Goal: Task Accomplishment & Management: Complete application form

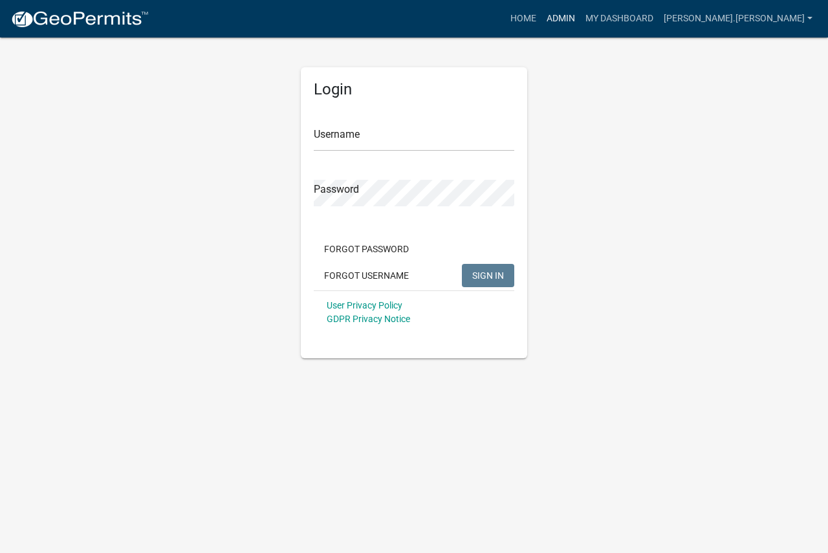
click at [580, 17] on link "Admin" at bounding box center [560, 18] width 39 height 25
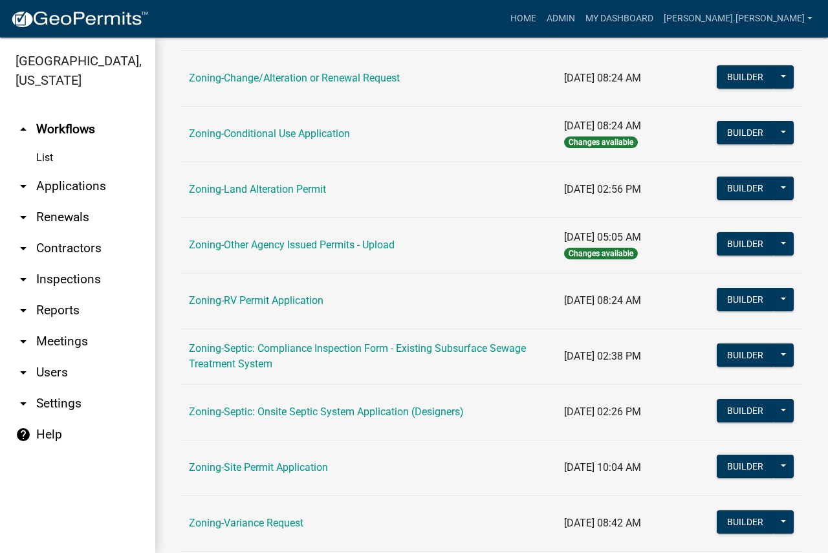
scroll to position [430, 0]
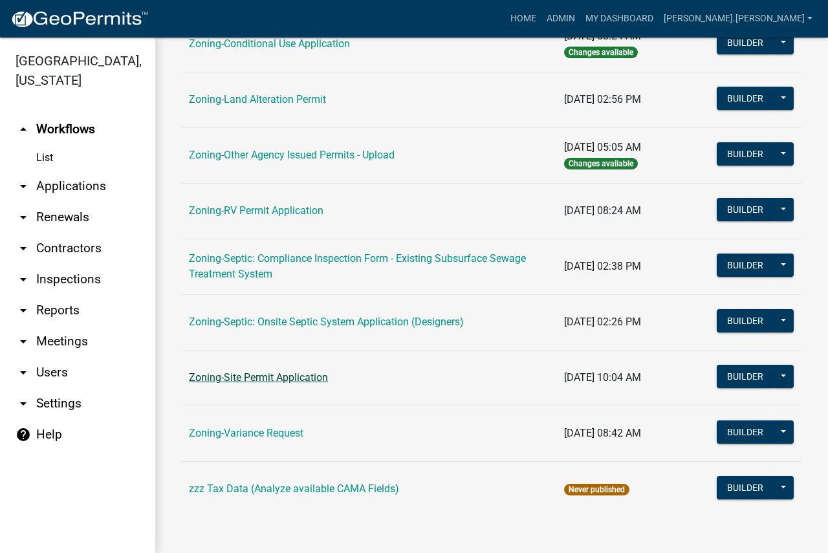
click at [295, 374] on link "Zoning-Site Permit Application" at bounding box center [258, 377] width 139 height 12
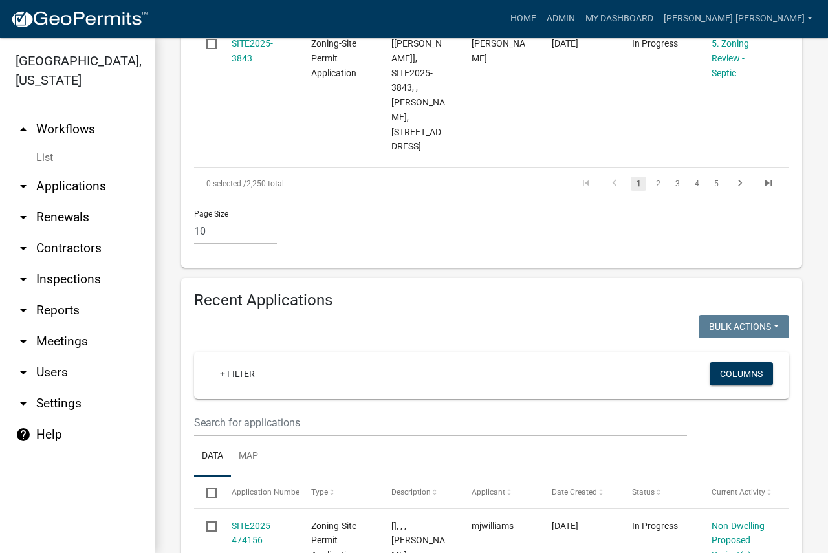
scroll to position [1810, 0]
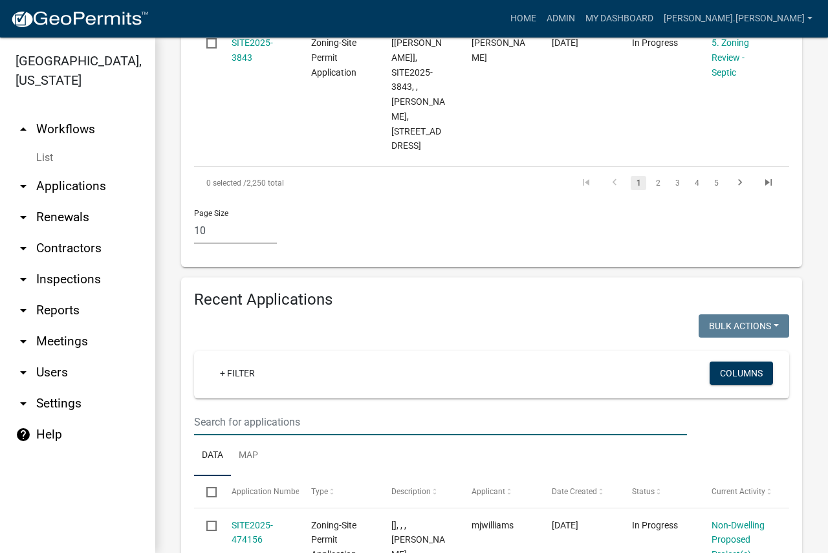
click at [333, 409] on input "text" at bounding box center [440, 422] width 493 height 27
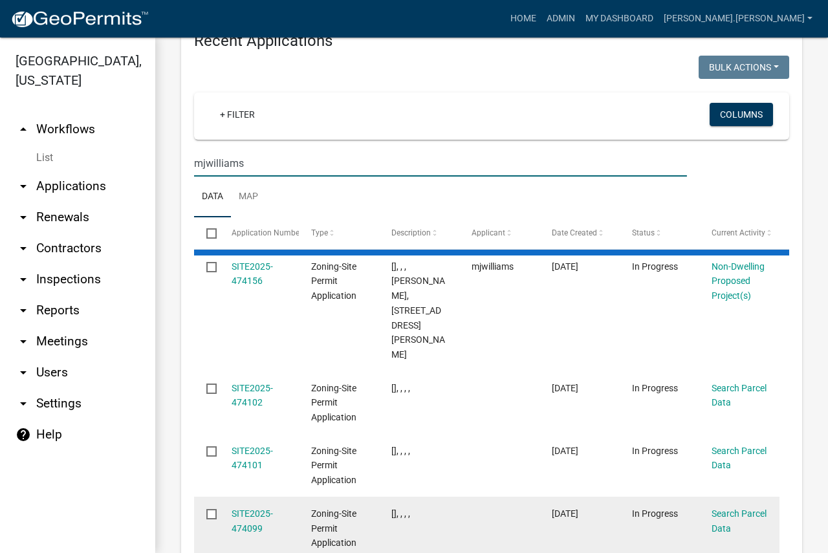
scroll to position [1980, 0]
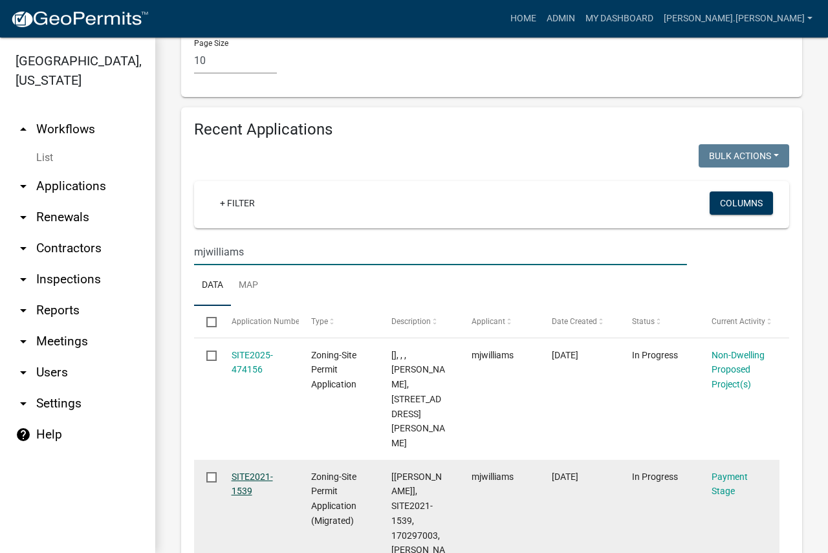
type input "mjwilliams"
click at [256, 471] on link "SITE2021-1539" at bounding box center [251, 483] width 41 height 25
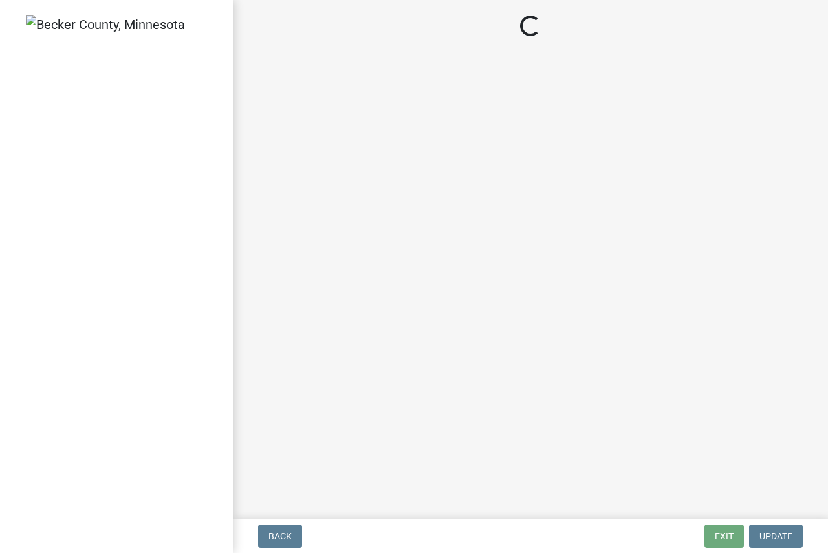
select select "3: 3"
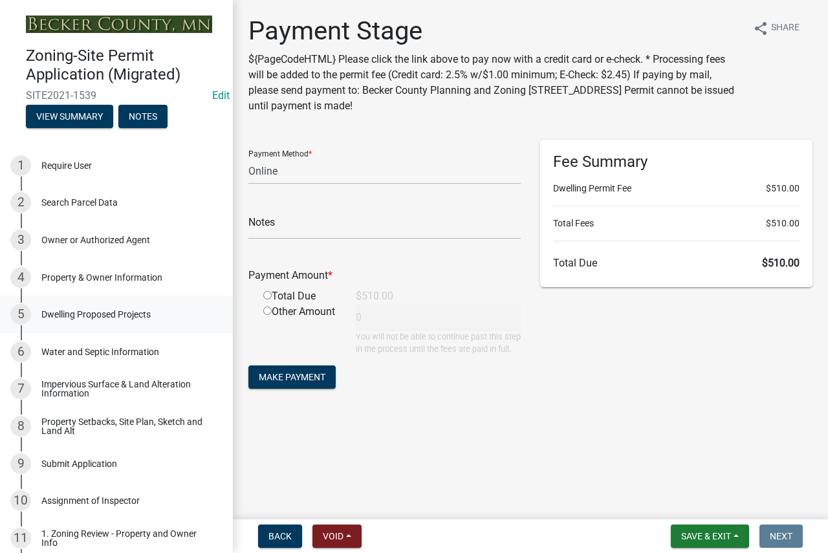
click at [89, 310] on div "Dwelling Proposed Projects" at bounding box center [95, 314] width 109 height 9
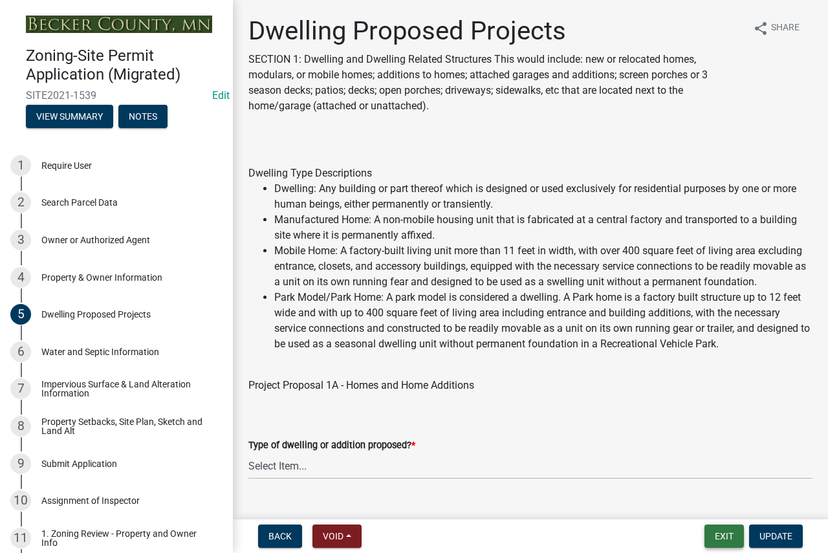
click at [727, 536] on button "Exit" at bounding box center [723, 535] width 39 height 23
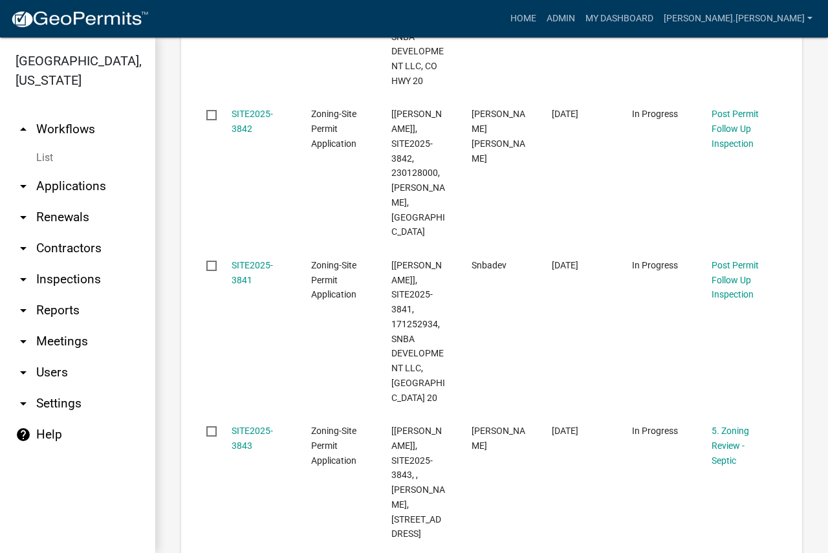
scroll to position [1746, 0]
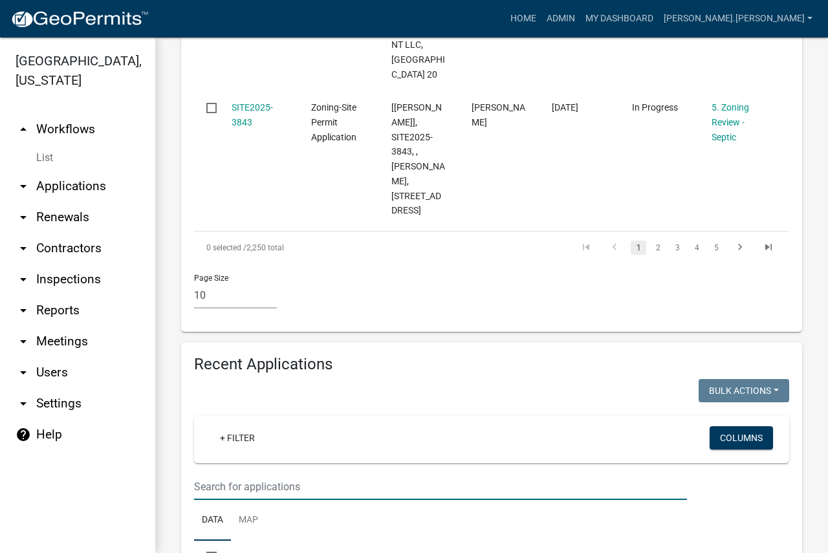
click at [314, 473] on input "text" at bounding box center [440, 486] width 493 height 27
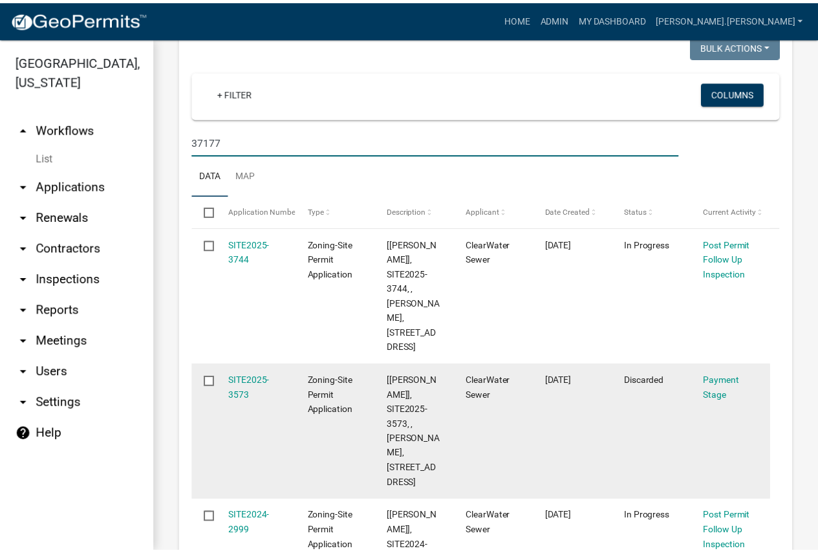
scroll to position [2134, 0]
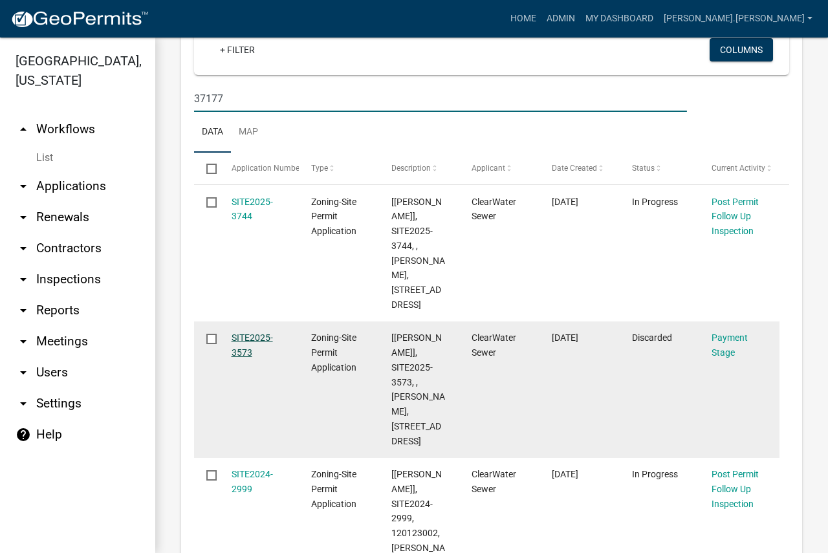
type input "37177"
click at [248, 332] on link "SITE2025-3573" at bounding box center [251, 344] width 41 height 25
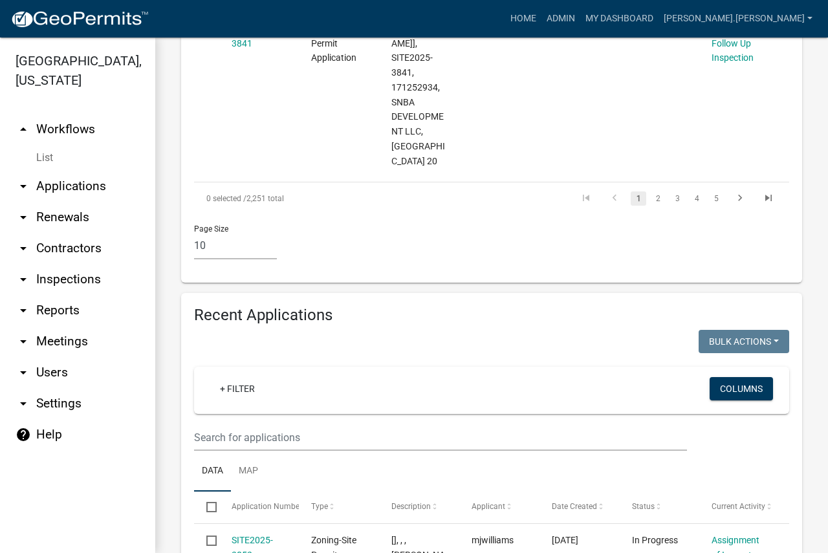
scroll to position [1940, 0]
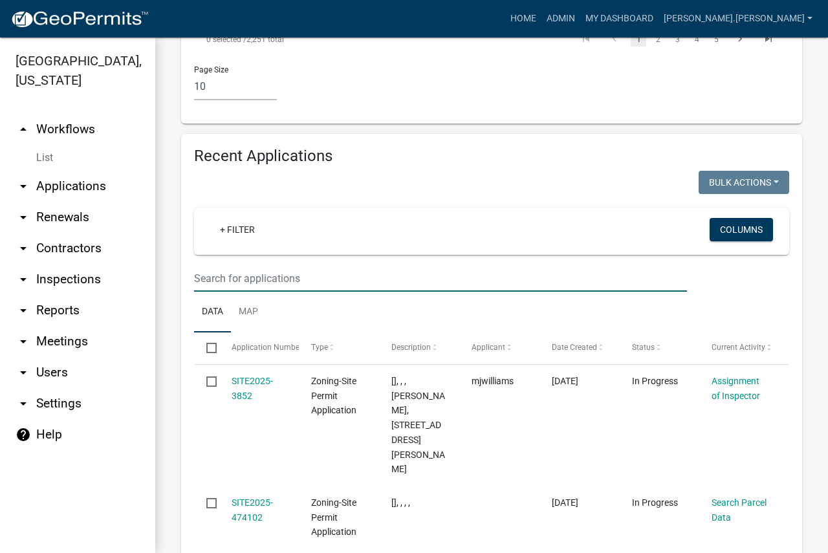
click at [319, 265] on input "text" at bounding box center [440, 278] width 493 height 27
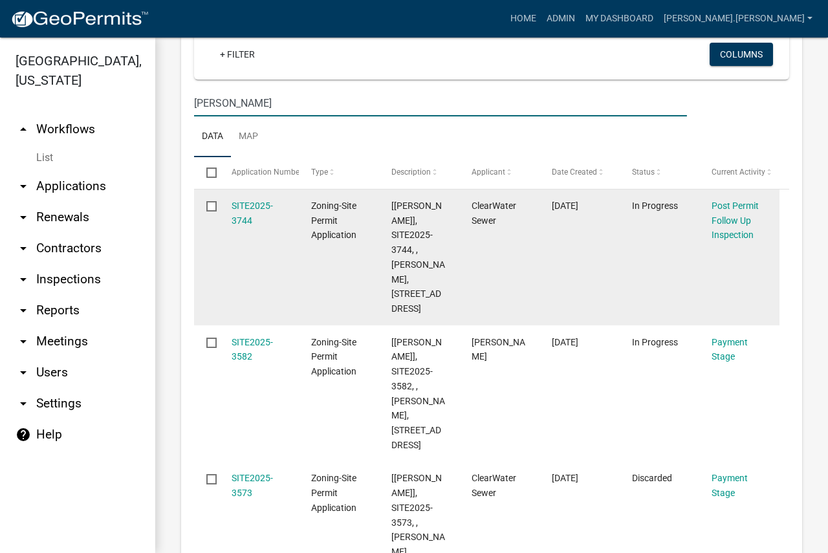
scroll to position [2134, 0]
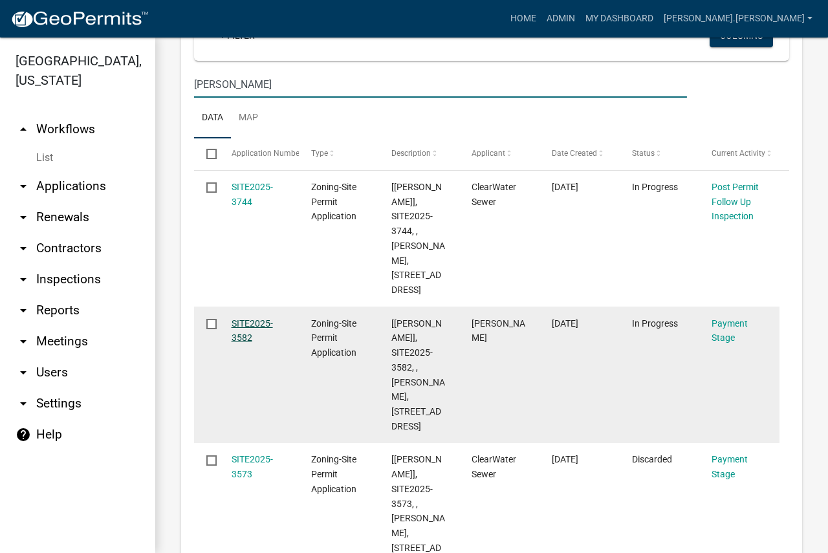
type input "[PERSON_NAME]"
click at [240, 318] on link "SITE2025-3582" at bounding box center [251, 330] width 41 height 25
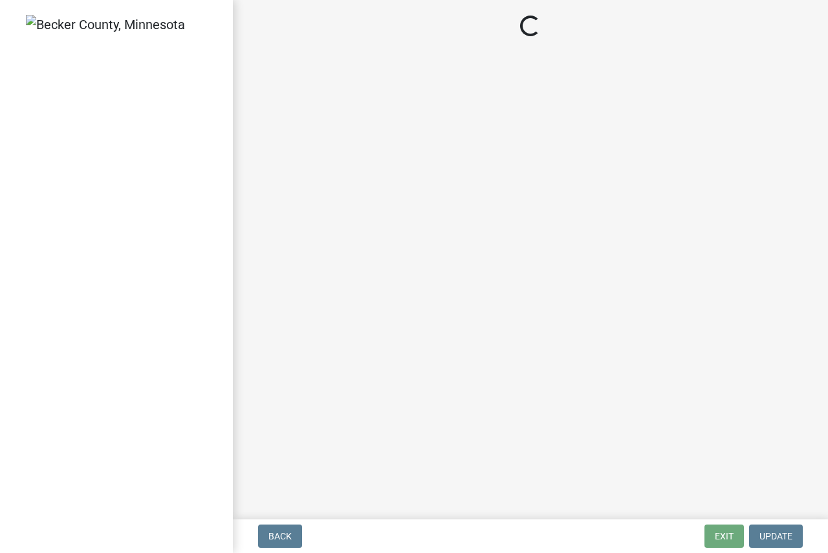
select select "3: 3"
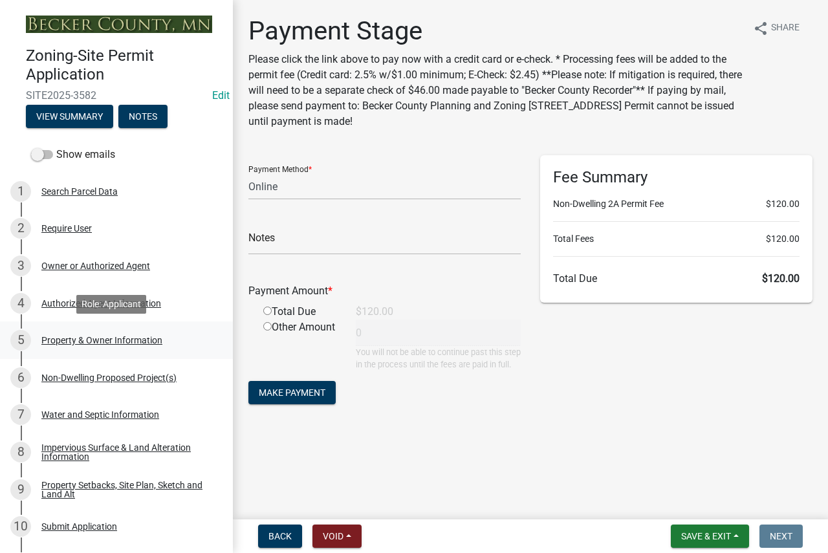
click at [92, 338] on div "Property & Owner Information" at bounding box center [101, 340] width 121 height 9
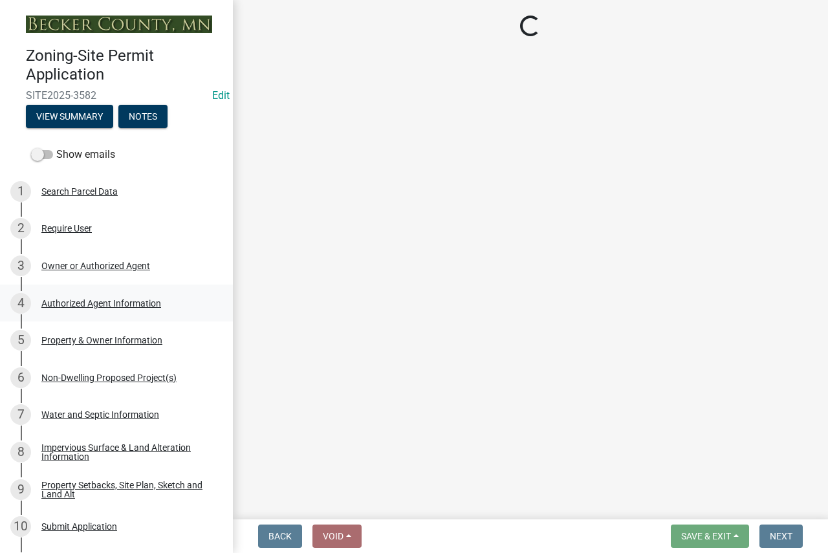
select select "a752e4d6-14bd-4f0f-bfe8-5b67ead45659"
select select "4439e411-f9ac-4451-8e9c-dcab1ac02f4d"
select select "fcf6d223-6c57-4dc5-b63a-a94704169022"
select select "5a5634ed-f11e-4c7b-90e1-096e6cfd17b9"
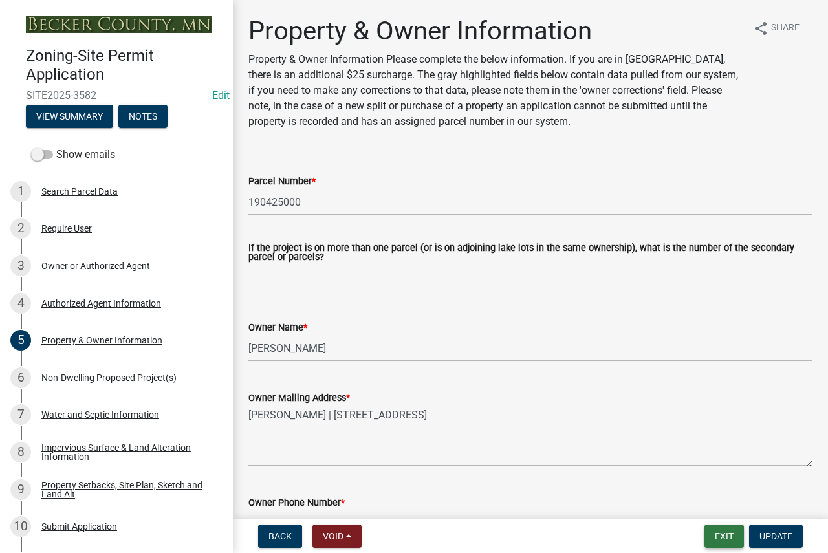
click at [725, 537] on button "Exit" at bounding box center [723, 535] width 39 height 23
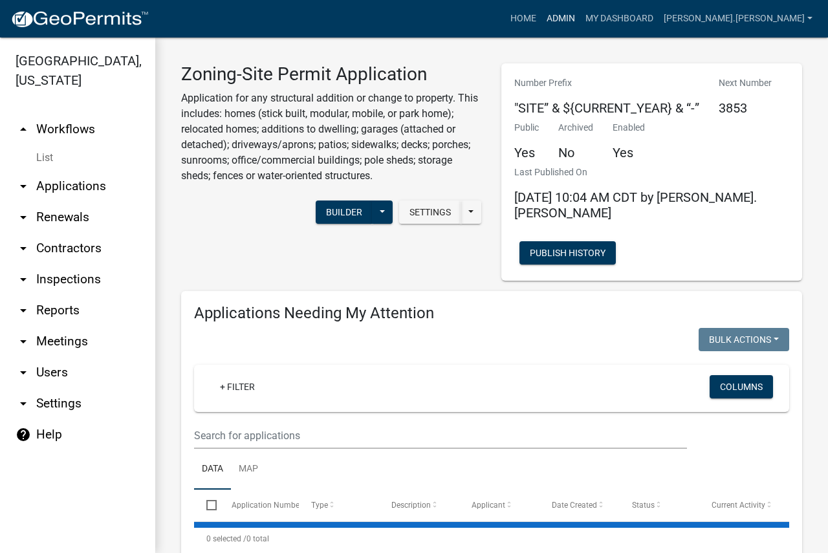
click at [580, 19] on link "Admin" at bounding box center [560, 18] width 39 height 25
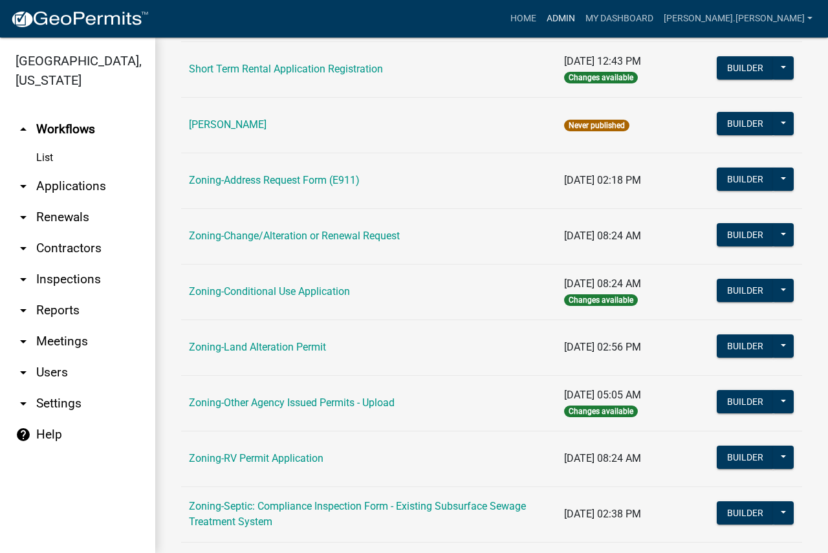
scroll to position [194, 0]
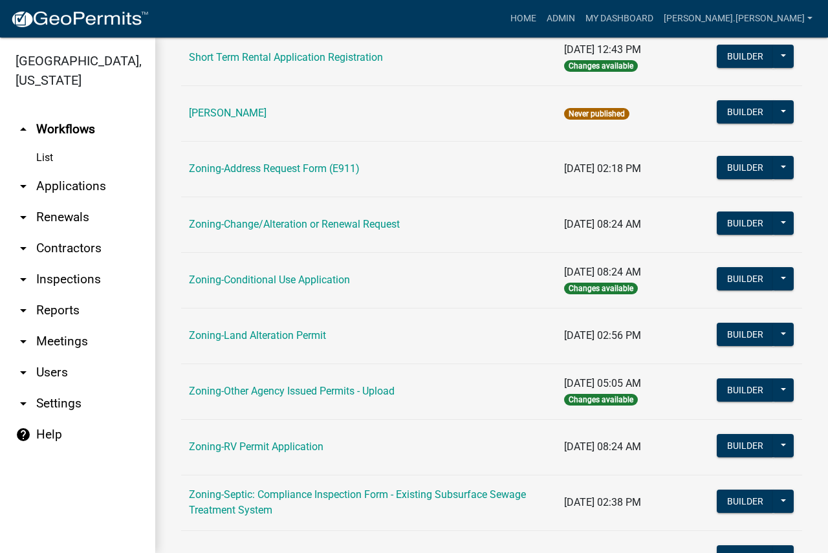
click at [303, 333] on link "Zoning-Land Alteration Permit" at bounding box center [257, 335] width 137 height 12
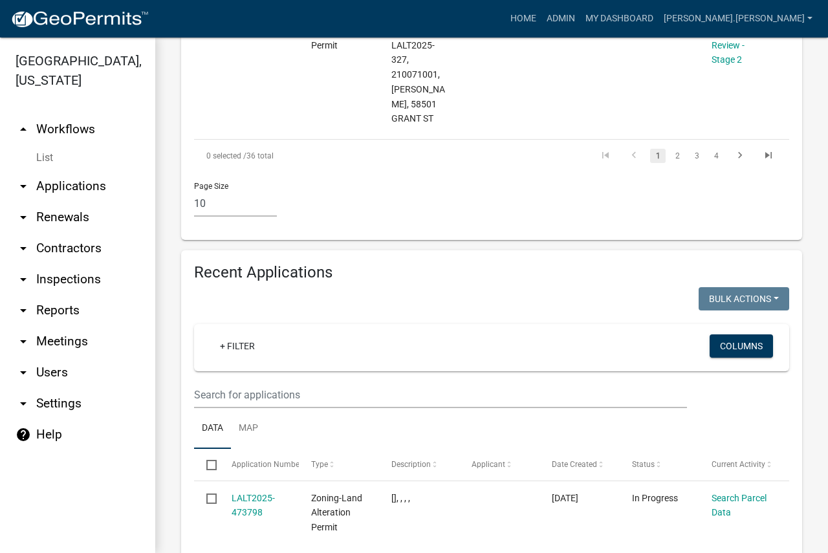
scroll to position [1810, 0]
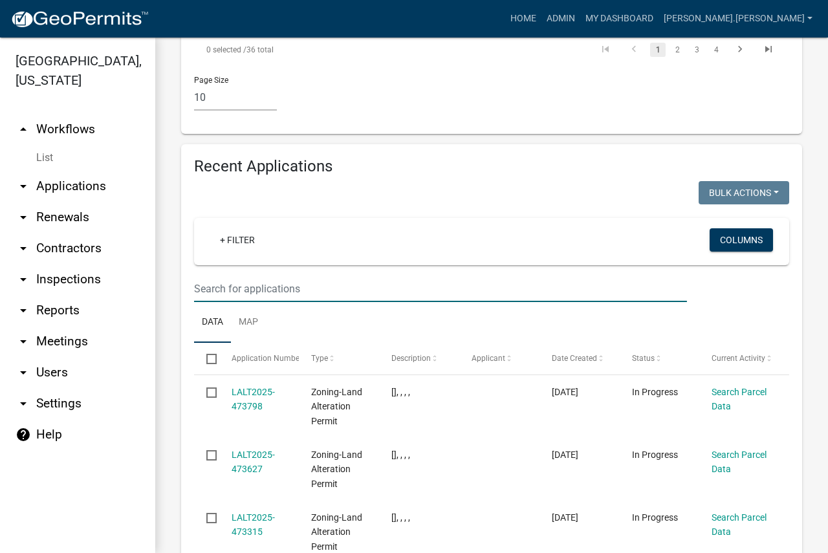
click at [288, 302] on input "text" at bounding box center [440, 288] width 493 height 27
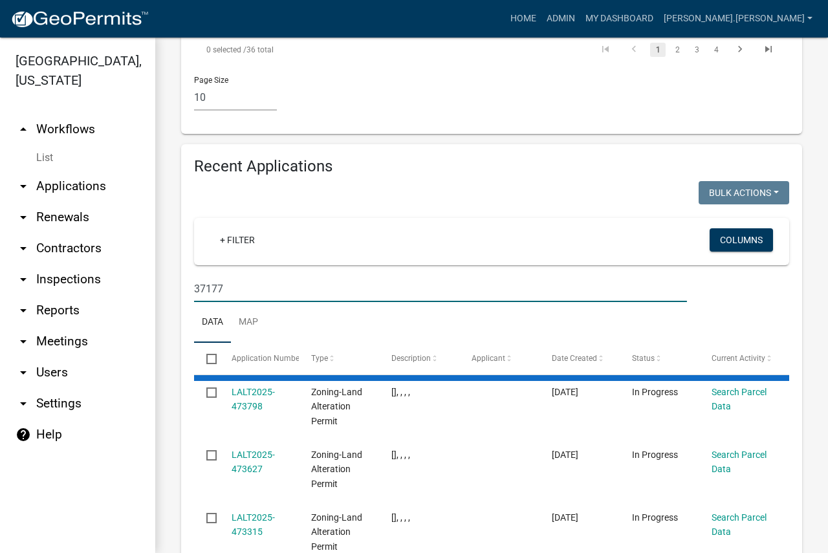
type input "37177"
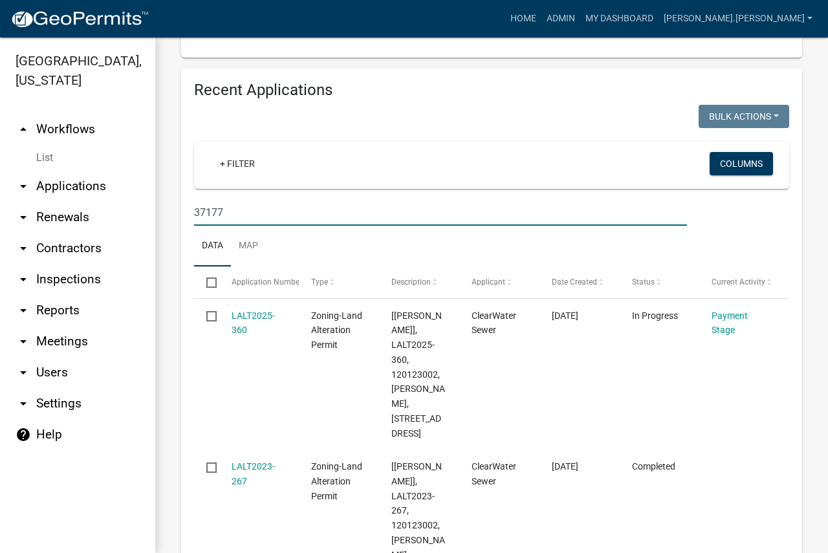
scroll to position [2069, 0]
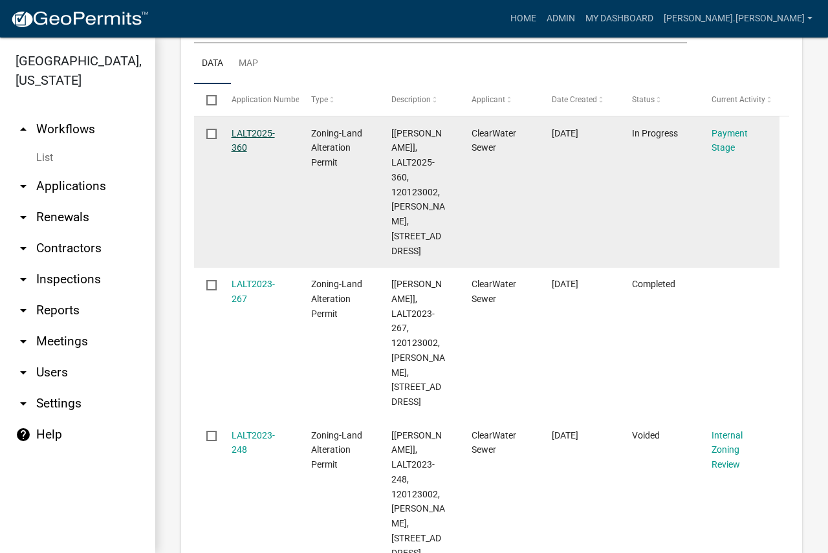
click at [248, 153] on link "LALT2025-360" at bounding box center [252, 140] width 43 height 25
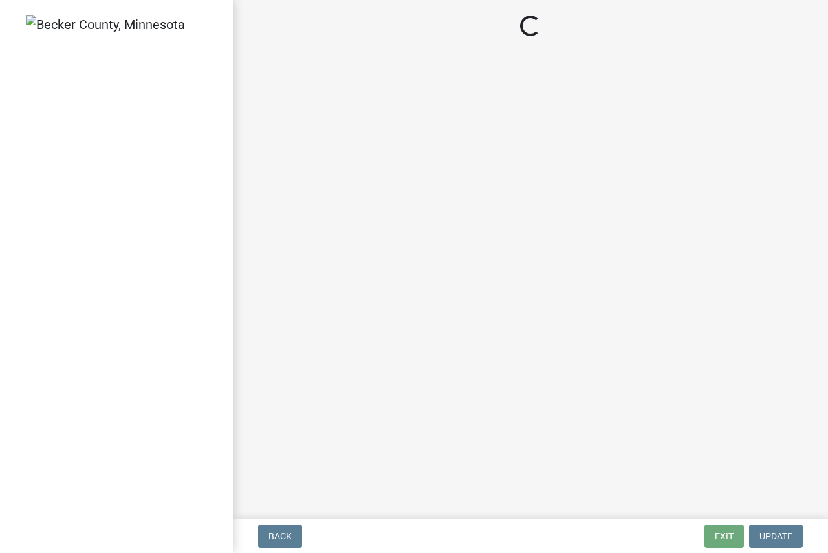
select select "3: 3"
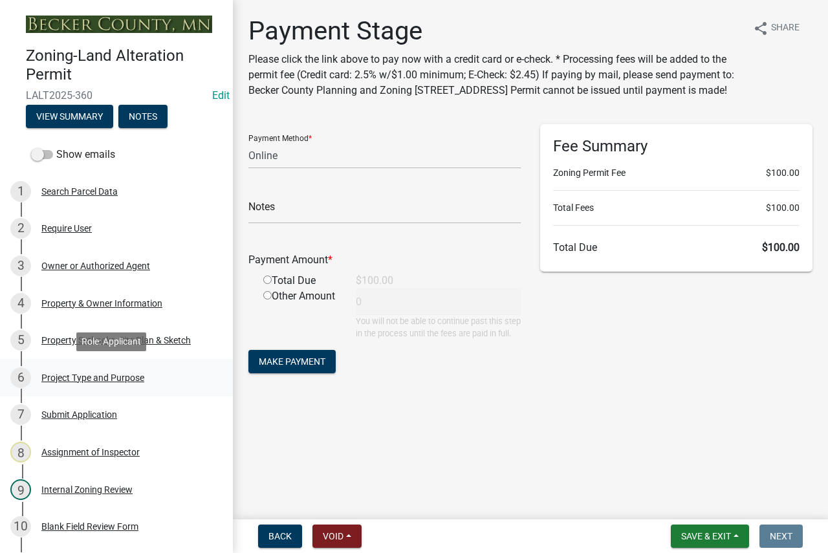
click at [100, 373] on div "Project Type and Purpose" at bounding box center [92, 377] width 103 height 9
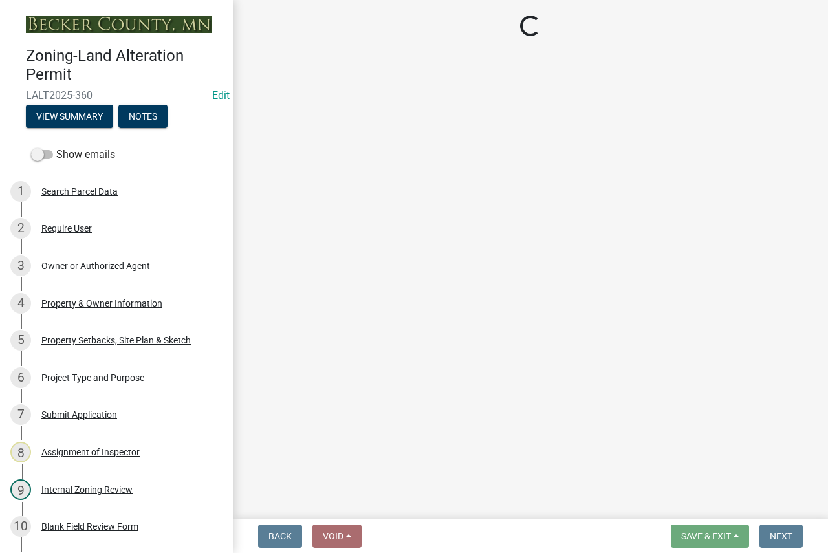
select select "01e2a01a-b556-49ee-a6a2-c6a398ef1577"
select select "01399c93-f3af-4409-b115-658e1b2bda8f"
select select "0bb29b78-ca51-4f27-b7a3-bb3a6a109b2c"
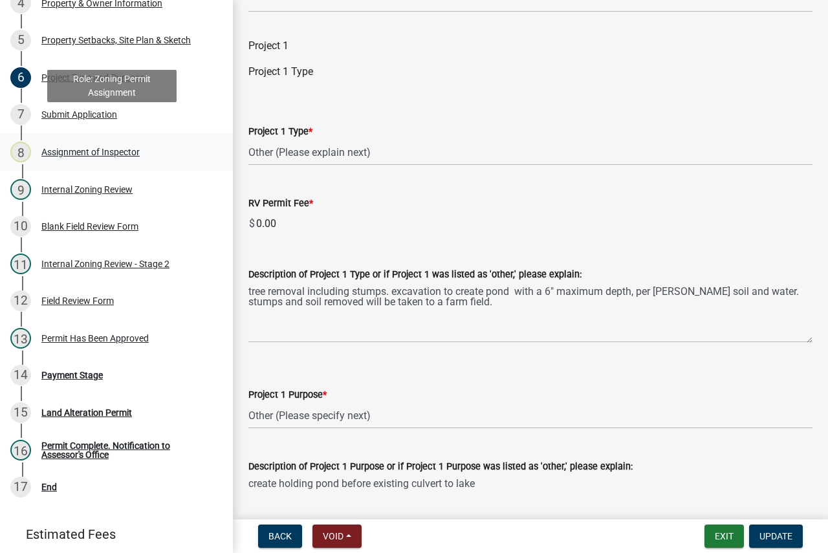
scroll to position [323, 0]
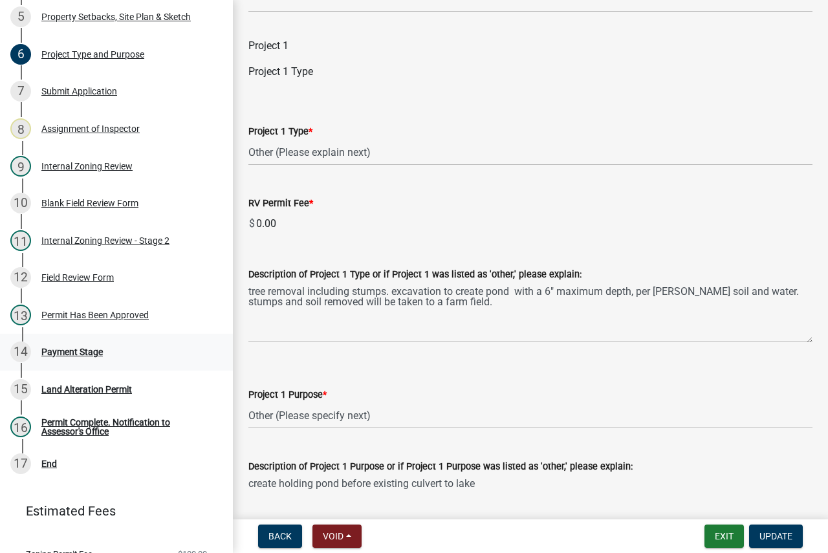
click at [74, 350] on div "Payment Stage" at bounding box center [71, 351] width 61 height 9
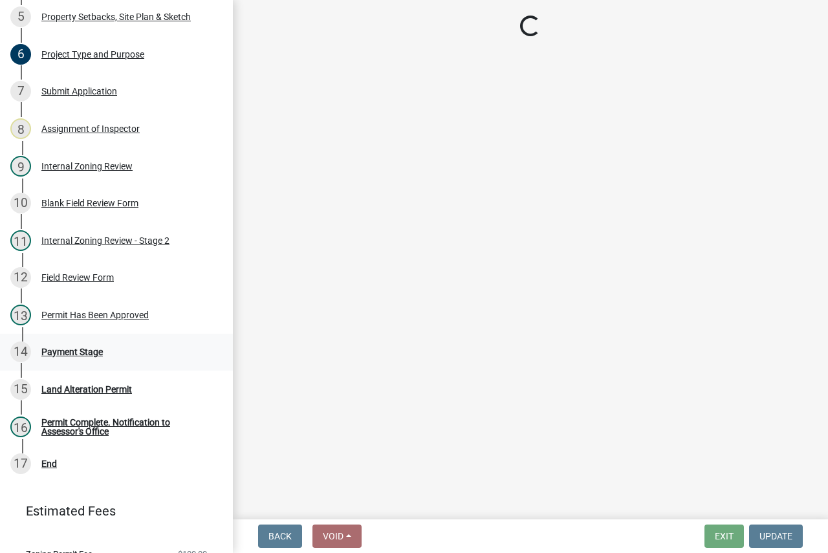
select select "3: 3"
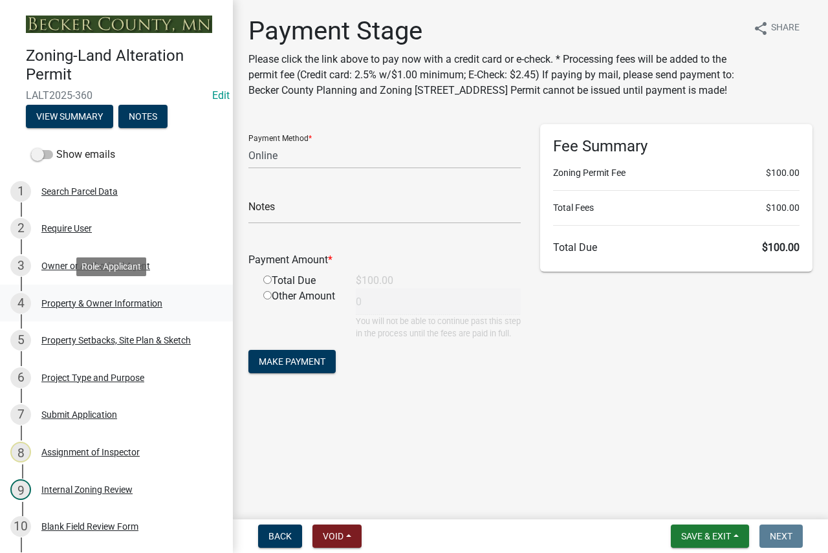
click at [88, 299] on div "Property & Owner Information" at bounding box center [101, 303] width 121 height 9
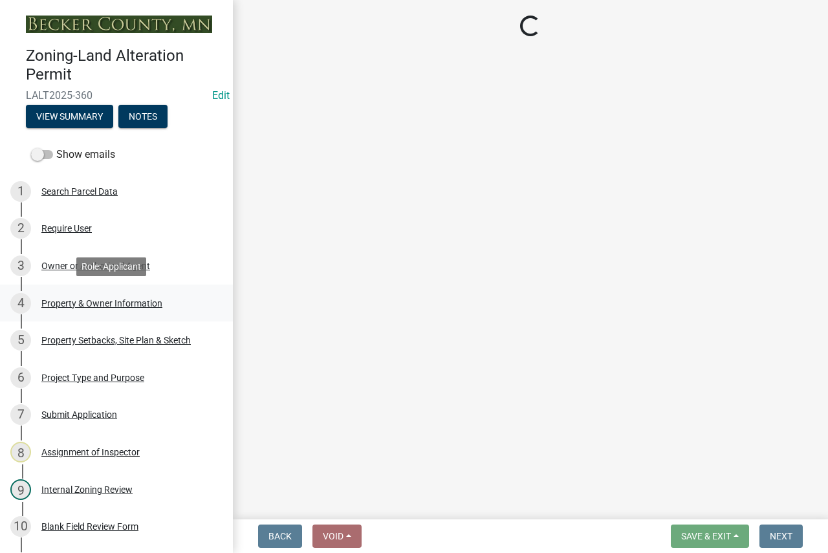
select select "aae20bd2-309c-428d-a056-4f4853f62644"
select select "d4d80fd2-4592-4b42-b162-92c6ae87a66c"
select select "fa11a9c2-2528-4699-8fd2-4fd5679a199d"
select select "a20b5604-88ec-44b1-8277-10e6e0ae6ac6"
select select "c1c19f9b-ed98-4a80-b19c-b5d7b660d61e"
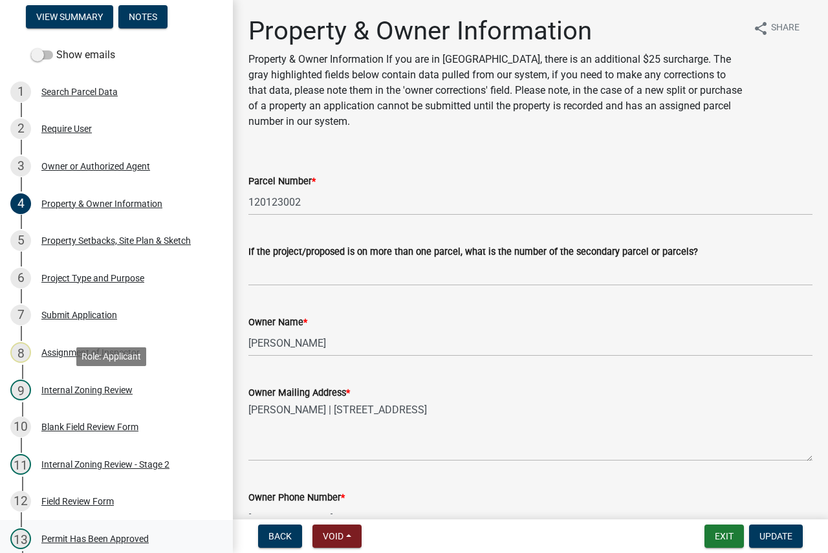
scroll to position [194, 0]
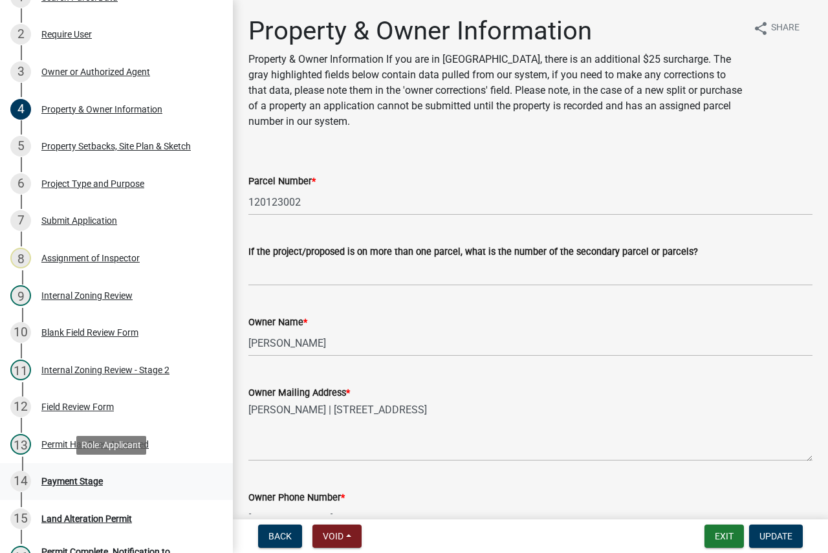
click at [92, 482] on div "Payment Stage" at bounding box center [71, 481] width 61 height 9
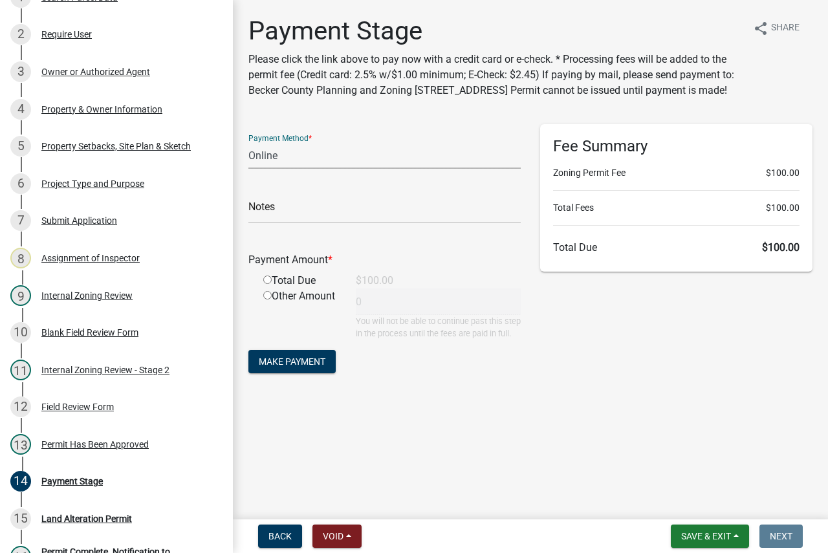
click at [320, 169] on select "Credit Card POS Check Cash Online" at bounding box center [384, 155] width 272 height 27
click at [268, 169] on select "Credit Card POS Check Cash Online" at bounding box center [384, 155] width 272 height 27
select select "1: 0"
click at [248, 158] on select "Credit Card POS Check Cash Online" at bounding box center [384, 155] width 272 height 27
click at [279, 224] on input "text" at bounding box center [384, 210] width 272 height 27
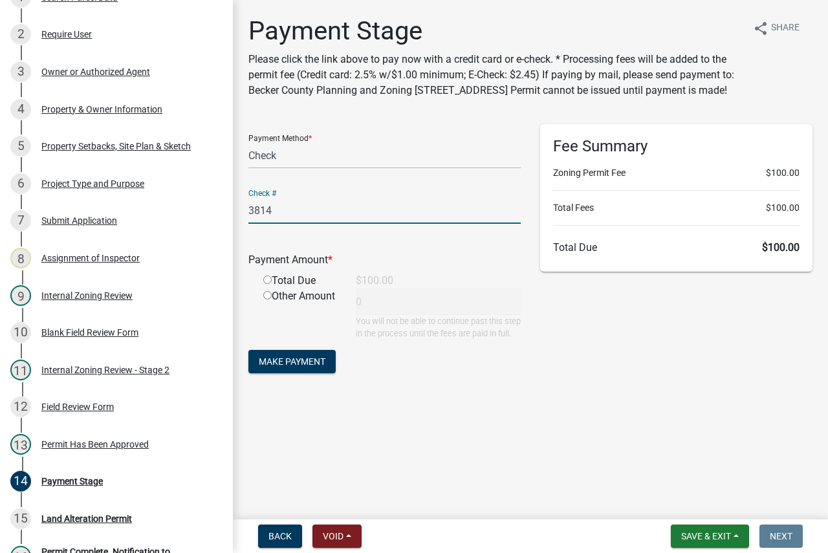
type input "3814"
click at [270, 284] on input "radio" at bounding box center [267, 279] width 8 height 8
radio input "true"
type input "100"
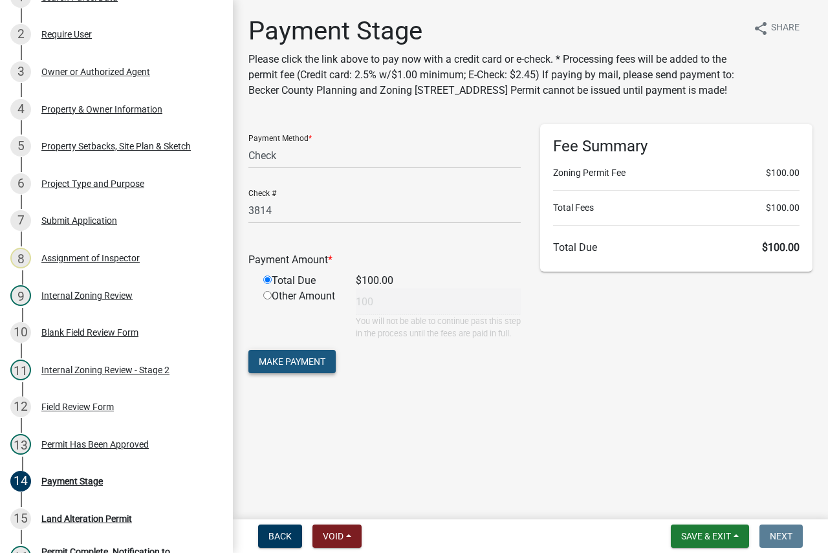
click at [308, 367] on span "Make Payment" at bounding box center [292, 361] width 67 height 10
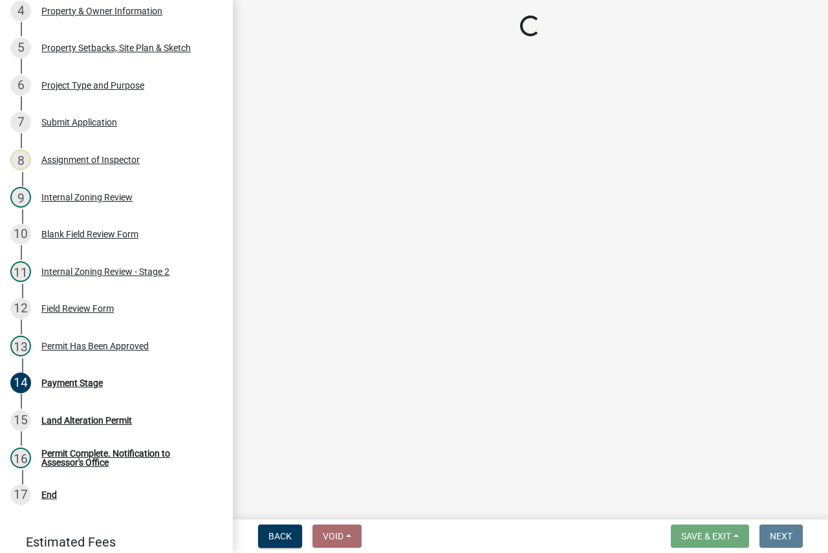
scroll to position [373, 0]
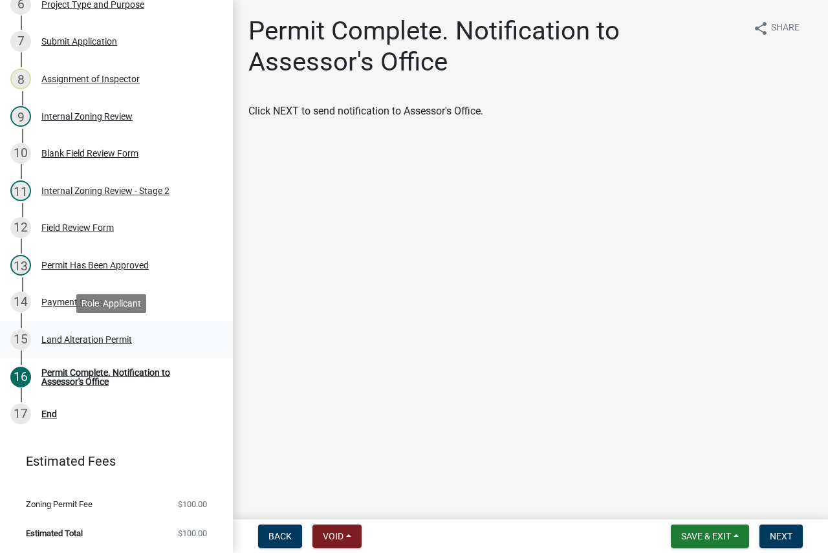
click at [78, 337] on div "Land Alteration Permit" at bounding box center [86, 339] width 91 height 9
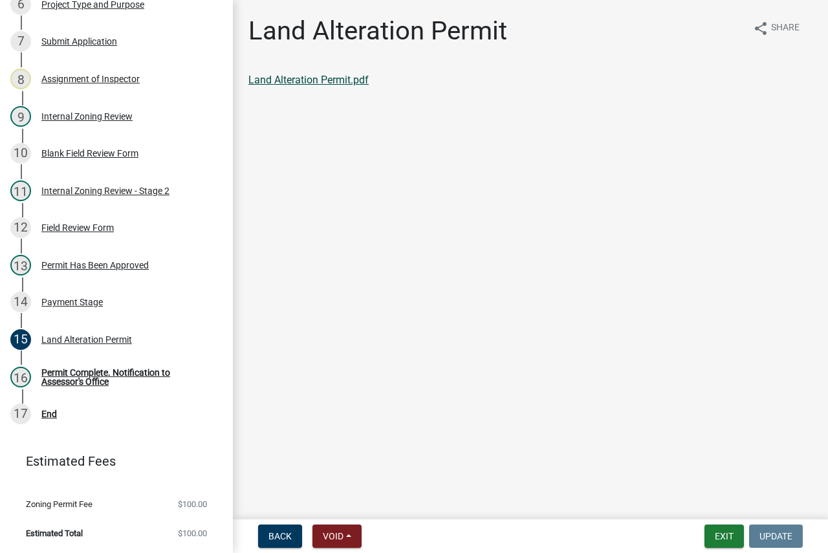
click at [347, 74] on link "Land Alteration Permit.pdf" at bounding box center [308, 80] width 120 height 12
click at [725, 534] on button "Exit" at bounding box center [723, 535] width 39 height 23
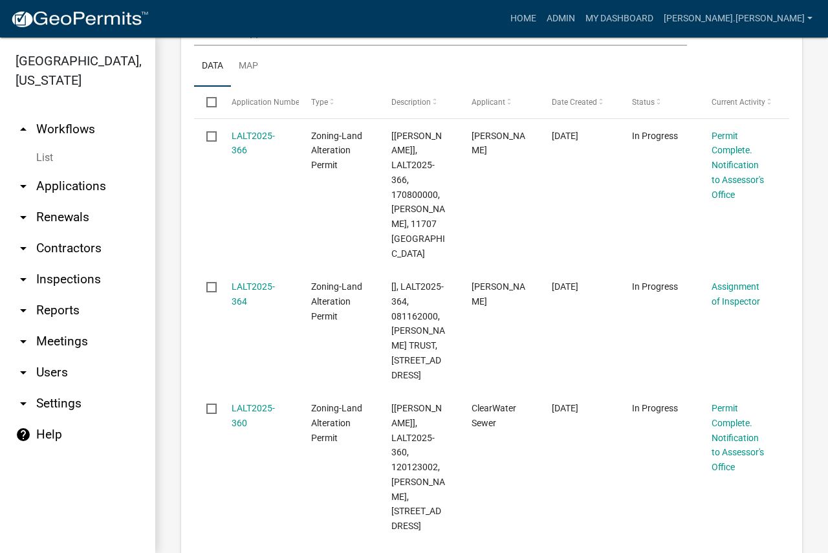
scroll to position [388, 0]
click at [580, 27] on link "Admin" at bounding box center [560, 18] width 39 height 25
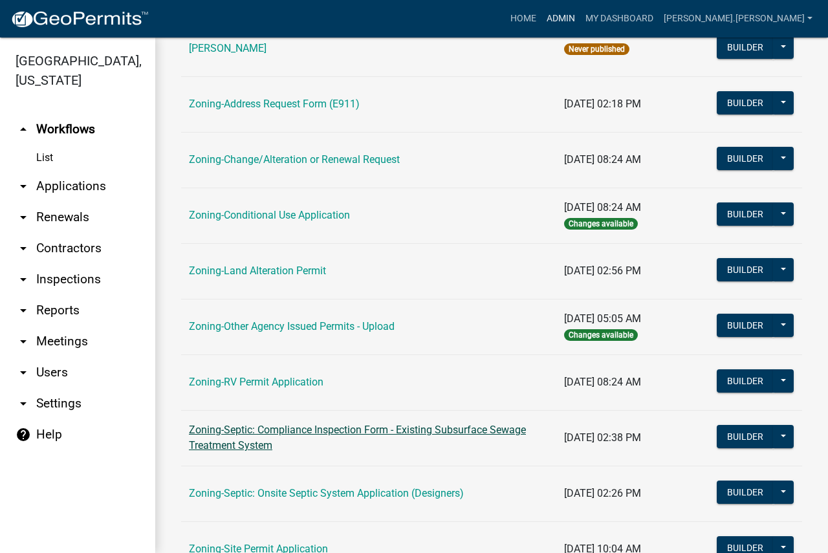
scroll to position [430, 0]
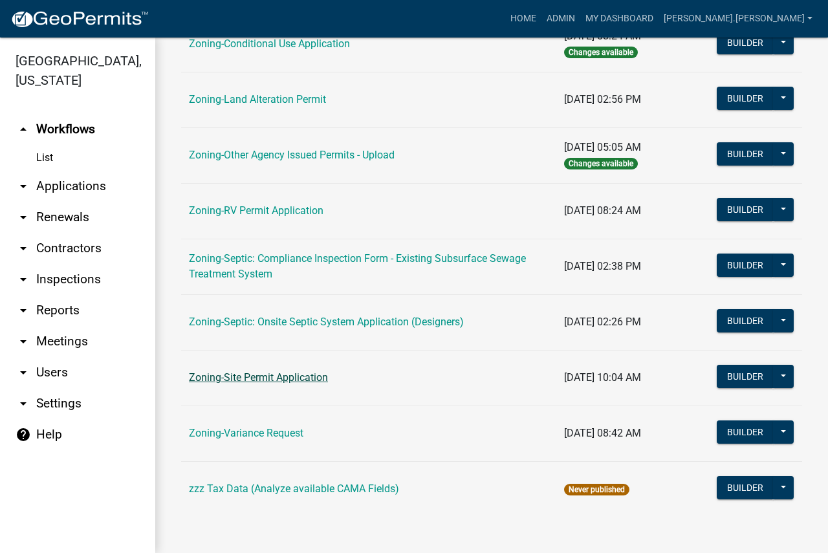
click at [289, 376] on link "Zoning-Site Permit Application" at bounding box center [258, 377] width 139 height 12
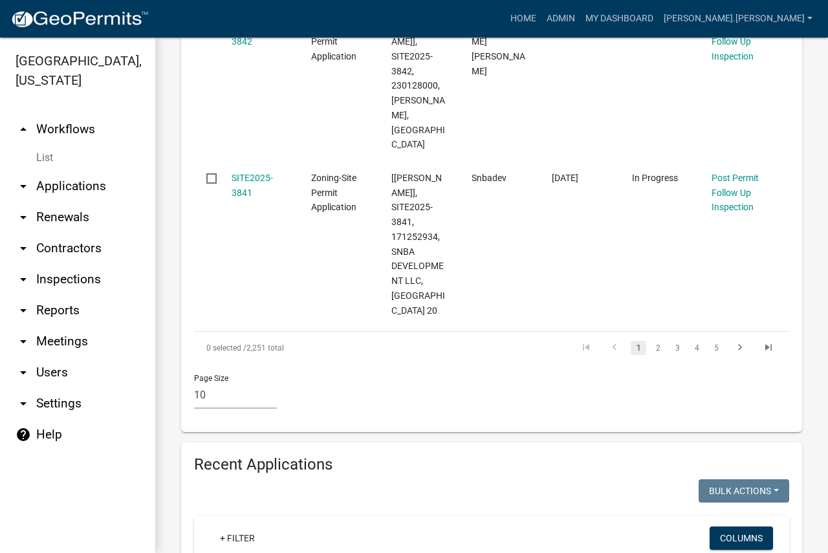
scroll to position [1810, 0]
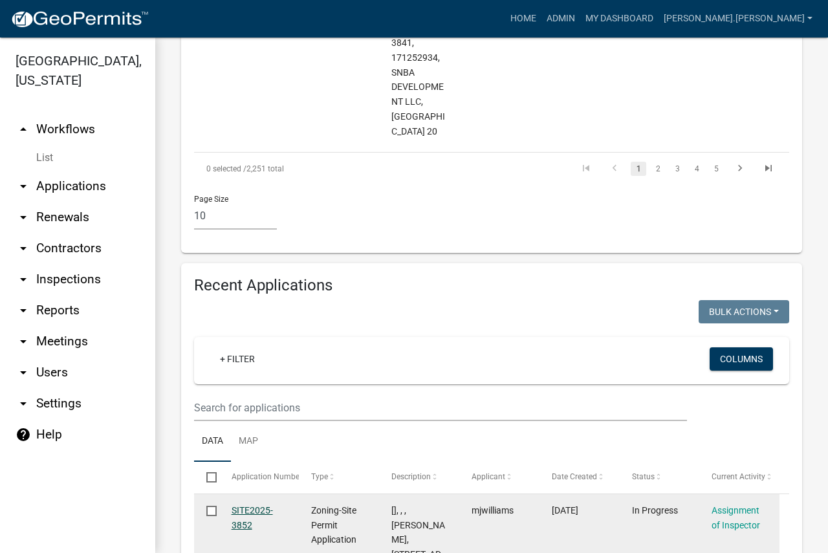
click at [258, 505] on link "SITE2025-3852" at bounding box center [251, 517] width 41 height 25
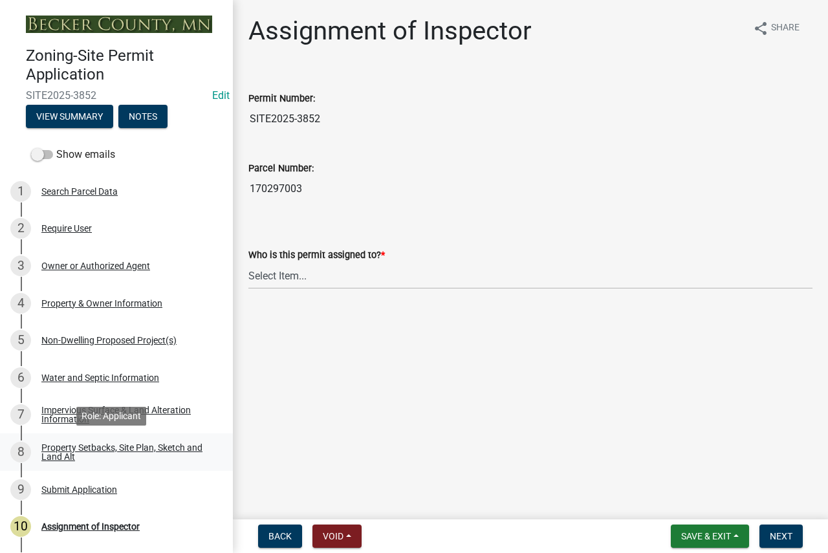
click at [70, 447] on div "Property Setbacks, Site Plan, Sketch and Land Alt" at bounding box center [126, 452] width 171 height 18
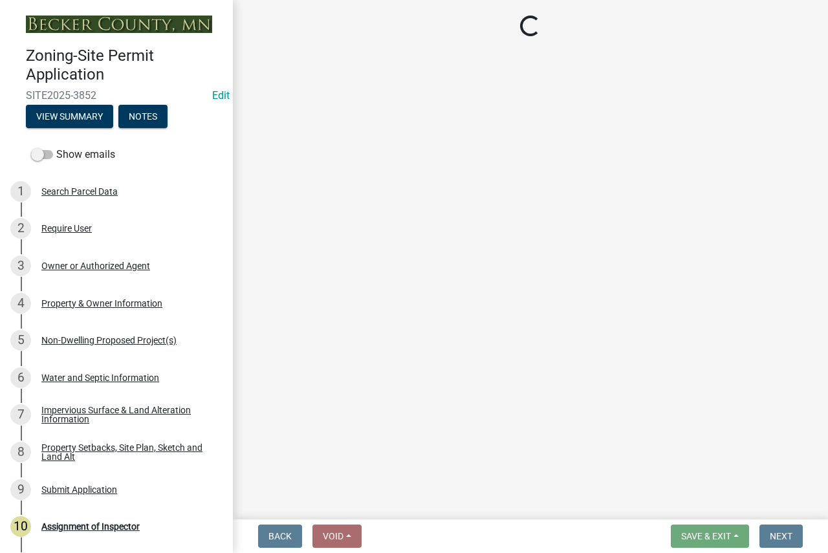
select select "bc359128-44fe-43a6-b559-d4174f4d38cf"
select select "b56a4575-9846-47cf-8067-c59a4853da22"
select select "12f785fb-c378-4b18-841c-21c73dc99083"
select select "12da6293-5841-4f5c-bd92-3658833964cd"
select select "b98836ba-4715-455d-97ab-be9a9df498a8"
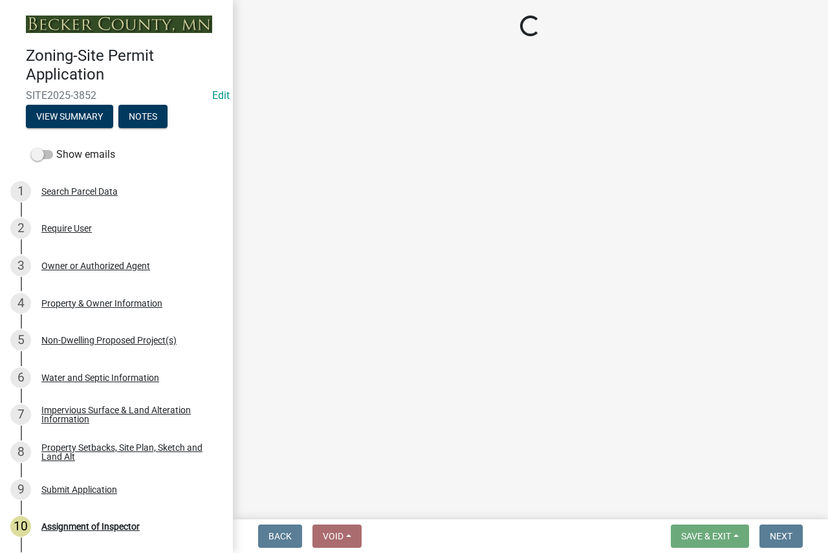
select select "c8b8ea71-7088-4e87-a493-7bc88cc2835b"
select select "1418c7e3-4054-4b00-84b5-d09b9560f30a"
select select "19d13e65-c93d-443e-910a-7a17299544cc"
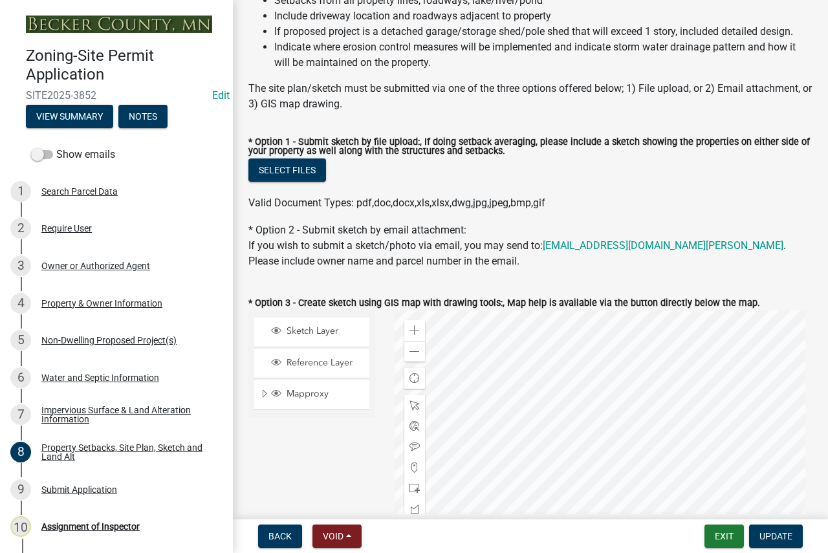
scroll to position [194, 0]
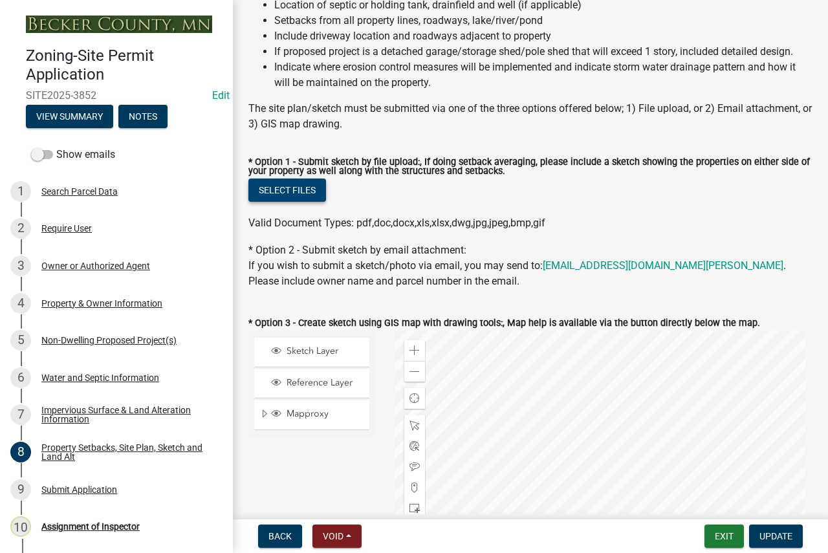
click at [282, 192] on button "Select files" at bounding box center [287, 189] width 78 height 23
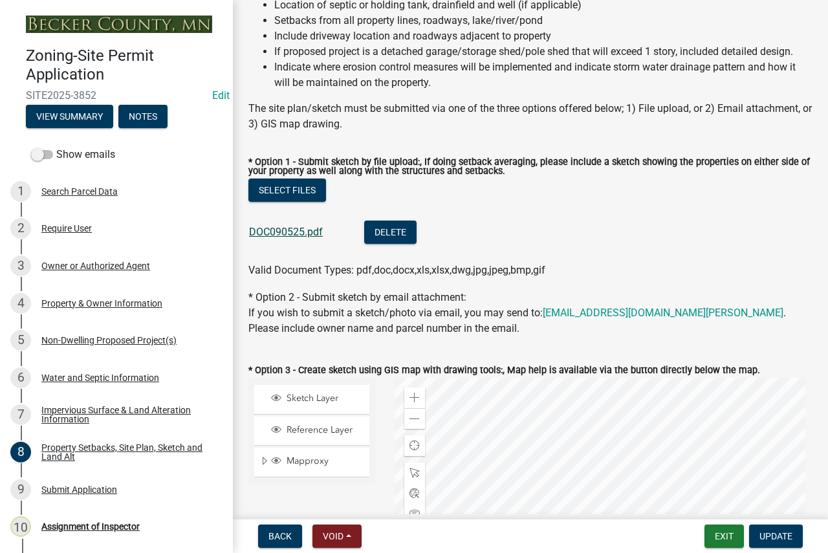
click at [300, 234] on link "DOC090525.pdf" at bounding box center [286, 232] width 74 height 12
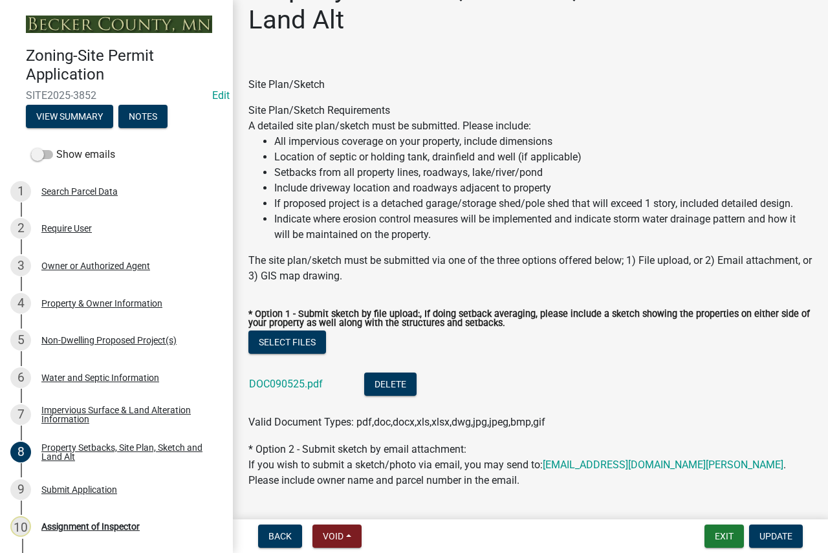
scroll to position [65, 0]
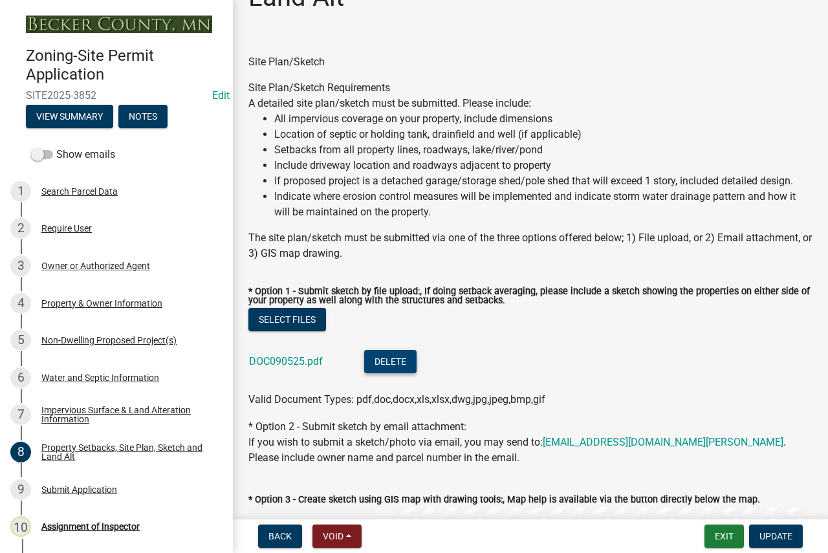
click at [379, 359] on button "Delete" at bounding box center [390, 361] width 52 height 23
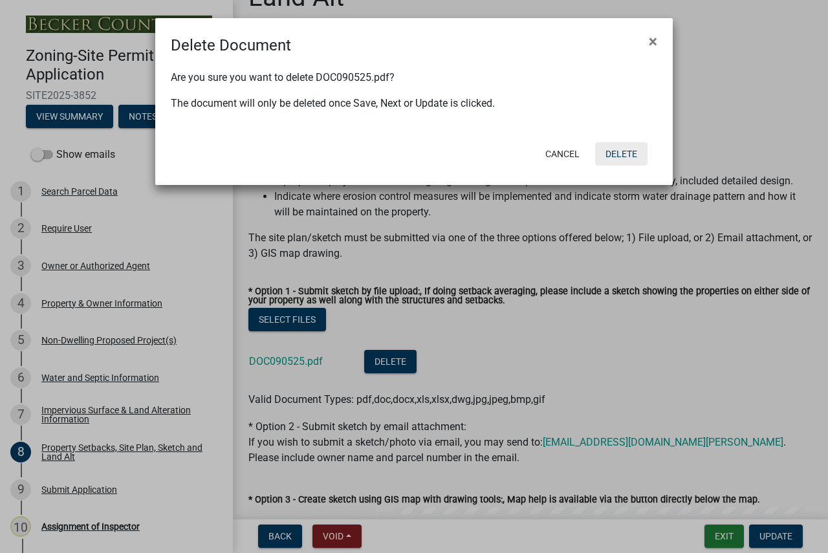
click at [617, 155] on button "Delete" at bounding box center [621, 153] width 52 height 23
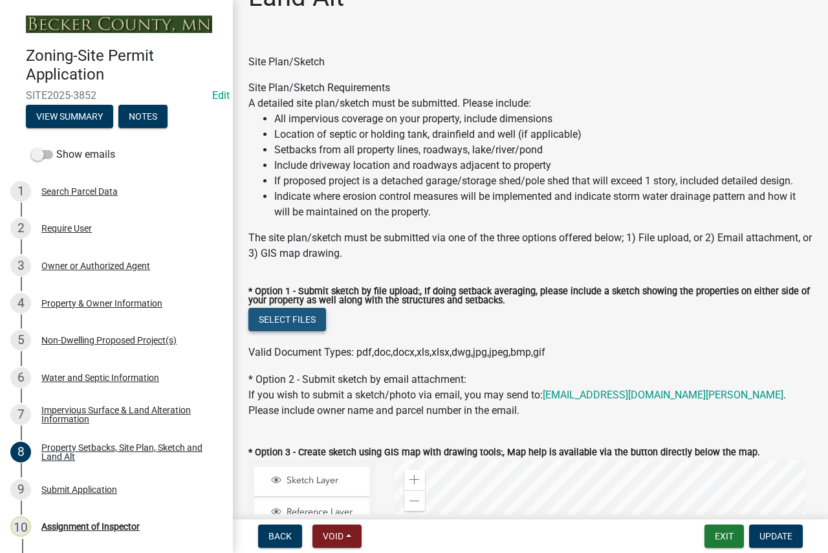
click at [315, 319] on button "Select files" at bounding box center [287, 319] width 78 height 23
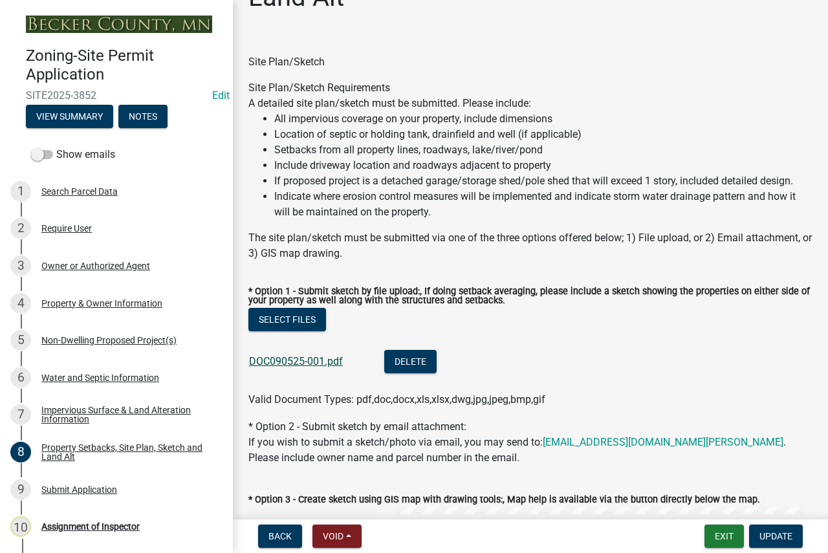
click at [305, 362] on link "DOC090525-001.pdf" at bounding box center [296, 361] width 94 height 12
click at [758, 535] on button "Update" at bounding box center [776, 535] width 54 height 23
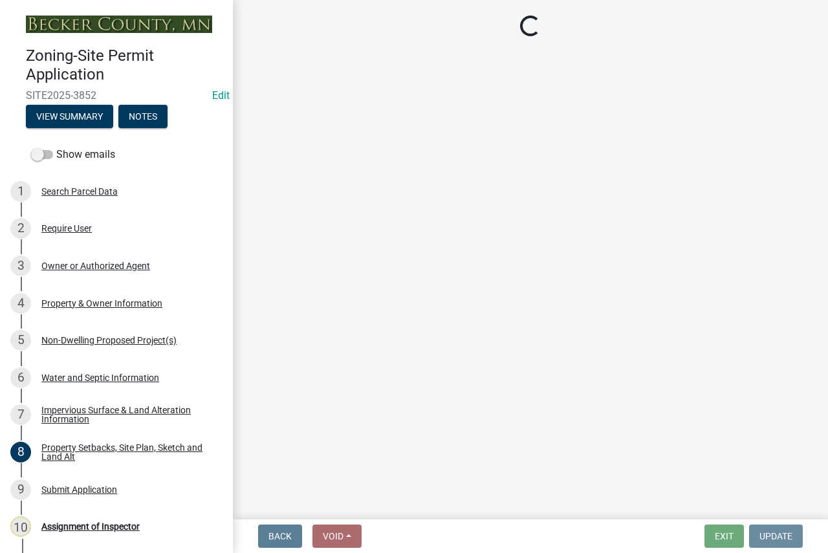
scroll to position [0, 0]
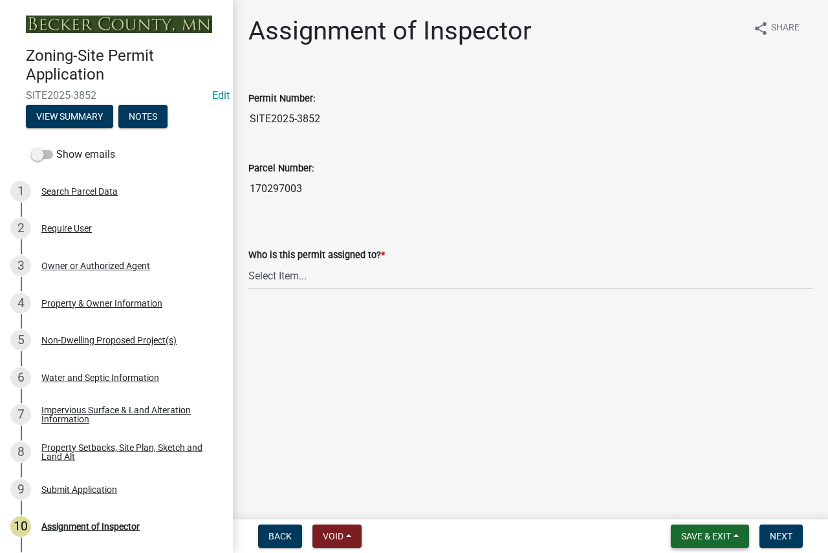
click at [687, 531] on span "Save & Exit" at bounding box center [706, 536] width 50 height 10
click at [691, 507] on button "Save & Exit" at bounding box center [696, 502] width 103 height 31
